Goal: Information Seeking & Learning: Learn about a topic

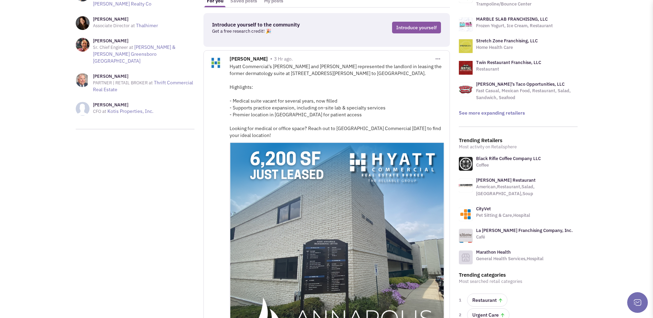
scroll to position [34, 0]
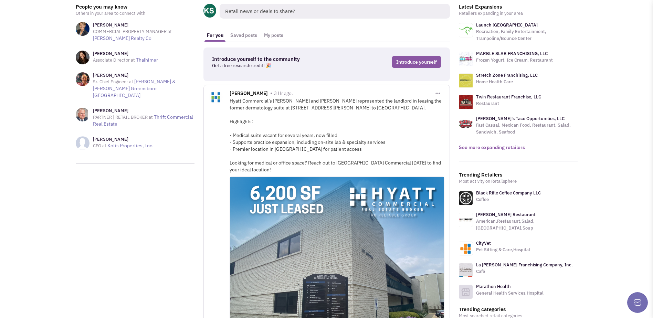
click at [493, 150] on link "See more expanding retailers" at bounding box center [492, 147] width 66 height 6
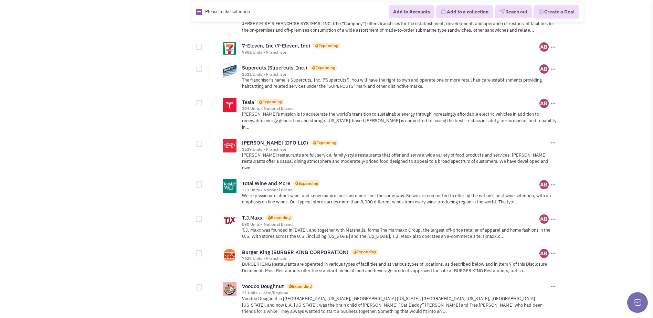
scroll to position [734, 0]
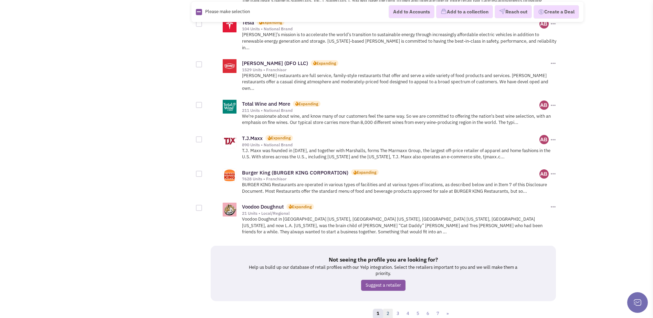
click at [390, 309] on link "2" at bounding box center [388, 314] width 10 height 10
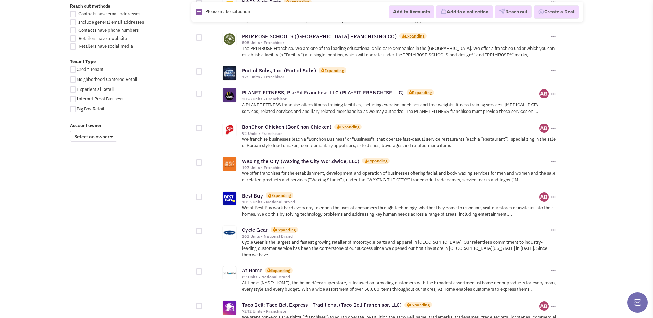
scroll to position [684, 0]
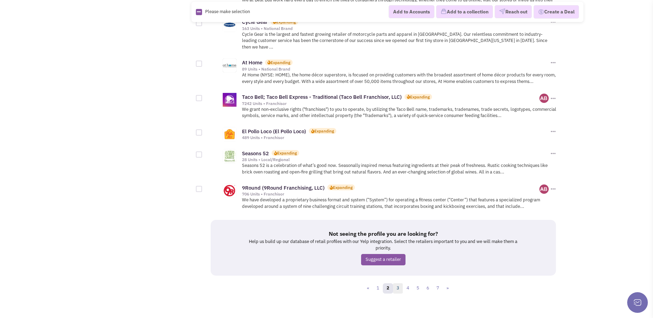
click at [400, 283] on link "3" at bounding box center [398, 288] width 10 height 10
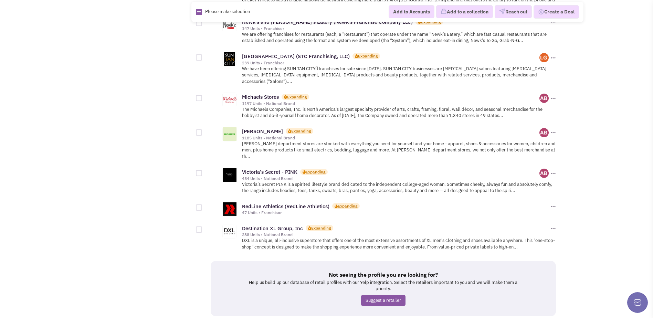
scroll to position [688, 0]
